Goal: Task Accomplishment & Management: Manage account settings

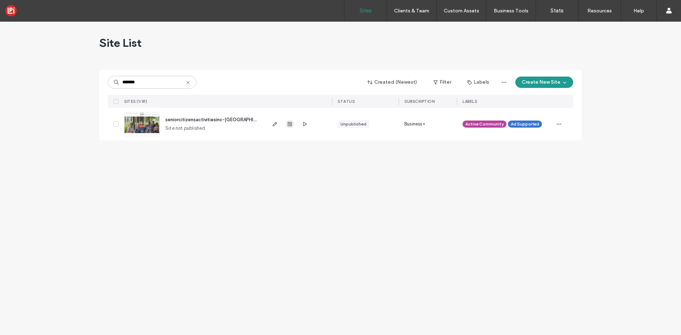
type input "*******"
click at [292, 126] on icon "button" at bounding box center [290, 124] width 6 height 6
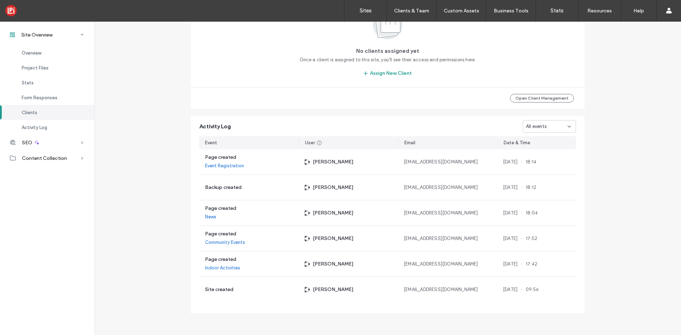
scroll to position [644, 0]
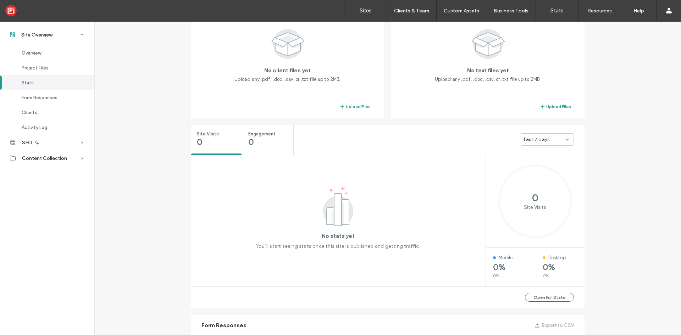
scroll to position [41, 0]
